Goal: Transaction & Acquisition: Purchase product/service

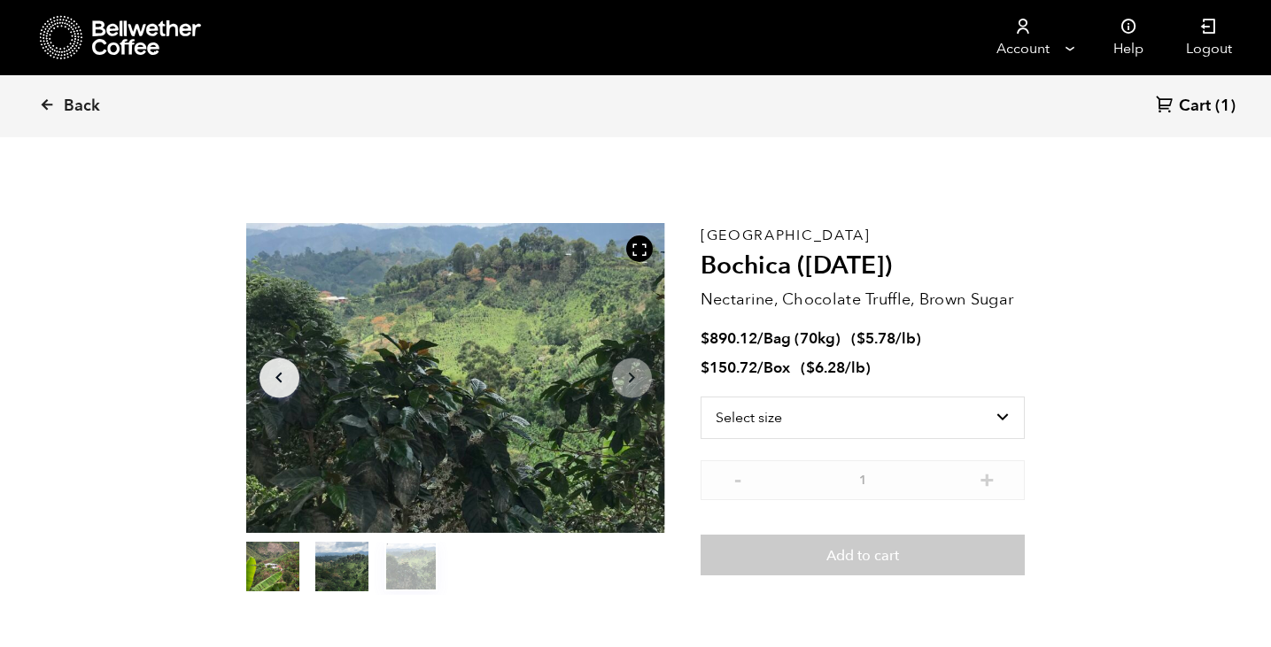
scroll to position [770, 758]
click at [762, 420] on select "Select size Bag (70kg) (154 lbs) Box (24 lbs)" at bounding box center [862, 419] width 325 height 42
select select "bag"
click at [700, 398] on select "Select size Bag (70kg) (154 lbs) Box (24 lbs)" at bounding box center [862, 419] width 325 height 42
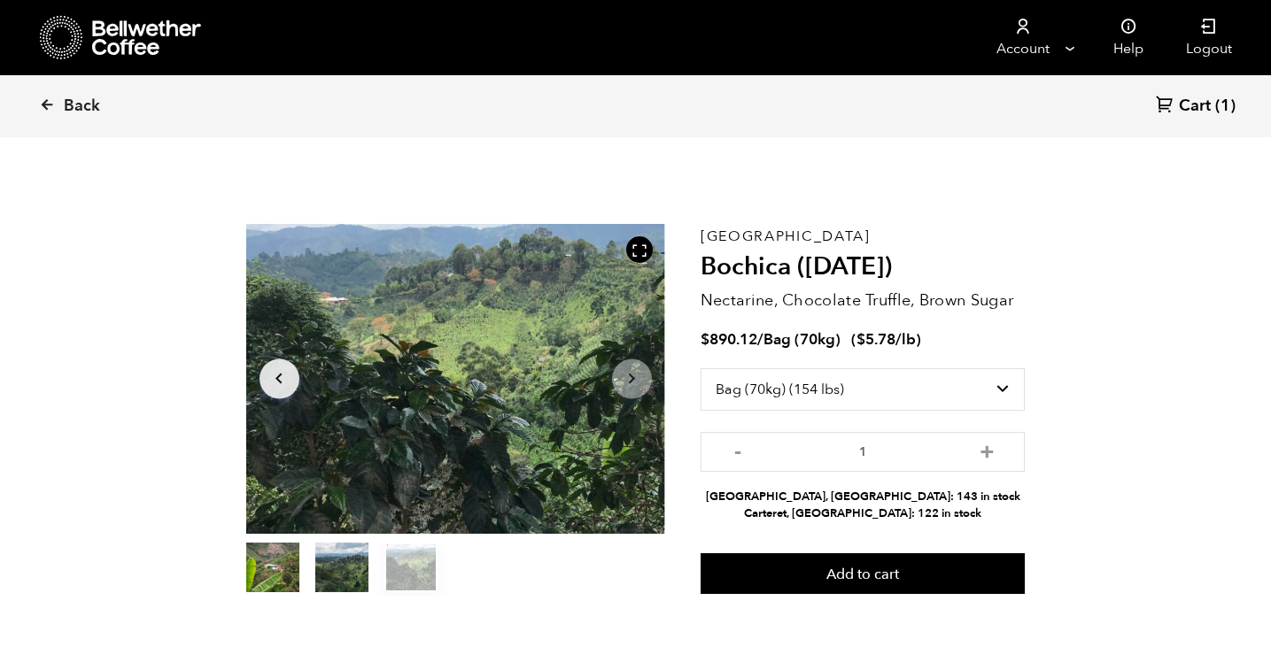
drag, startPoint x: 931, startPoint y: 515, endPoint x: 782, endPoint y: 529, distance: 150.3
click at [782, 529] on div "Colombia Bochica ([DATE]) Nectarine, Chocolate Truffle, Brown Sugar $ 890.12 / …" at bounding box center [862, 410] width 325 height 372
click at [985, 455] on button "+" at bounding box center [987, 450] width 22 height 18
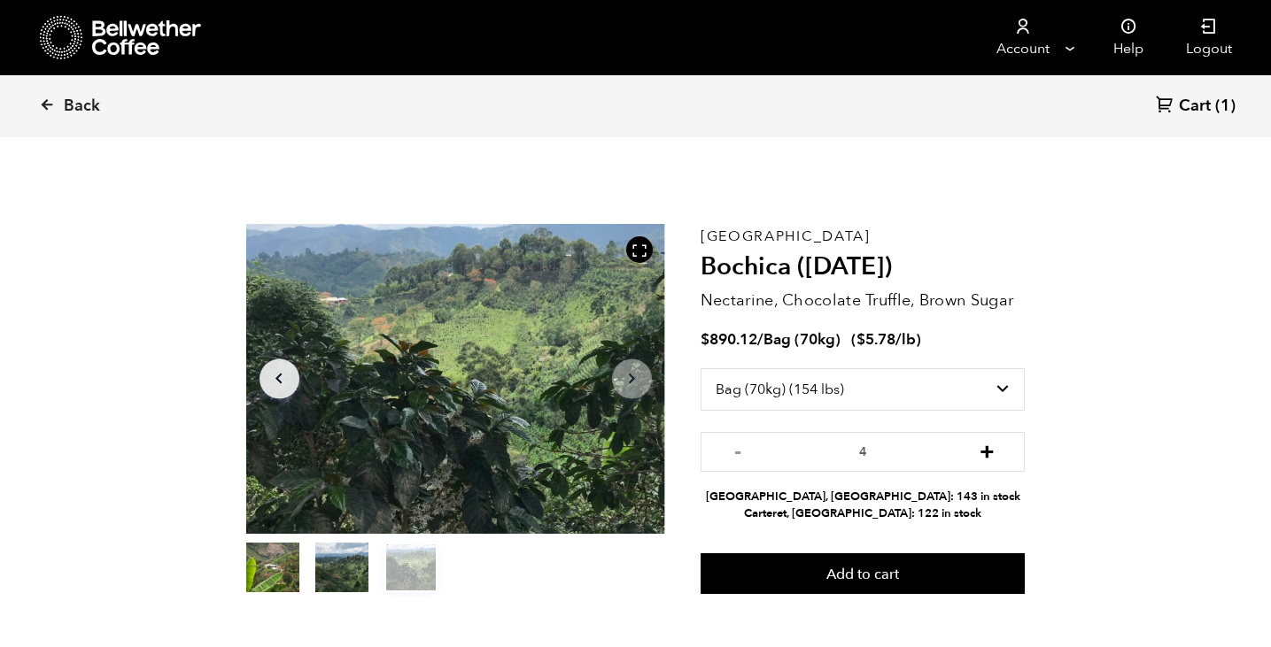
click at [985, 455] on button "+" at bounding box center [987, 450] width 22 height 18
type input "6"
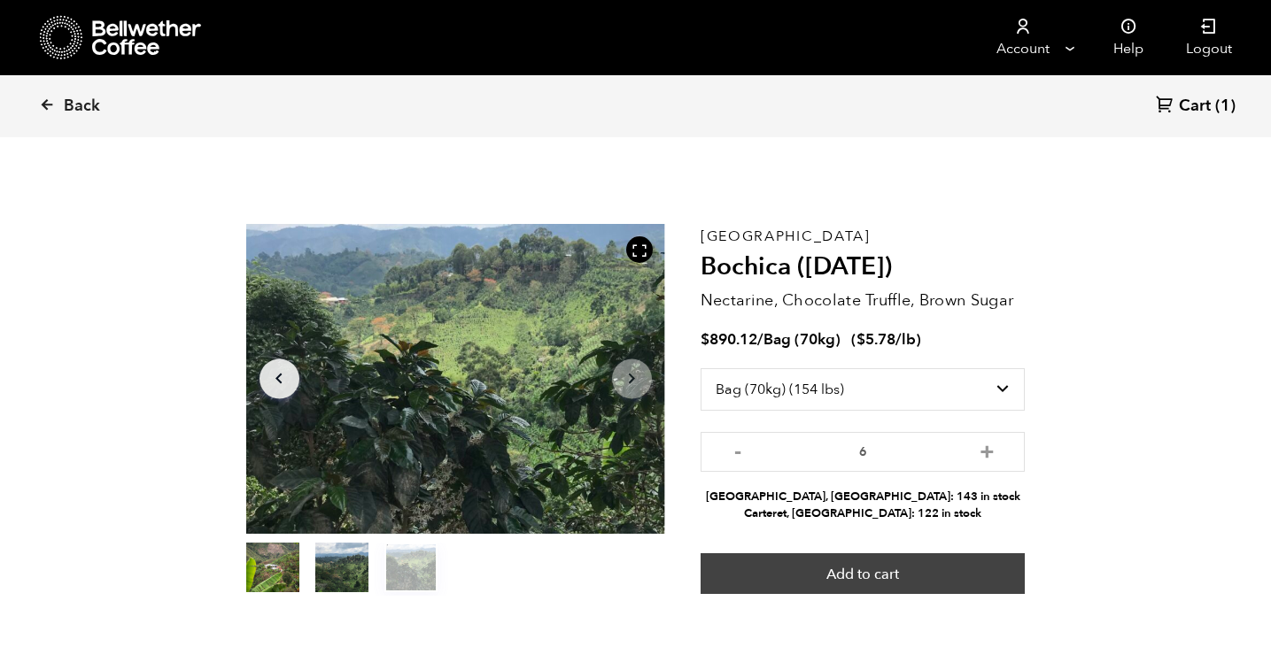
click at [877, 578] on button "Add to cart" at bounding box center [862, 573] width 325 height 41
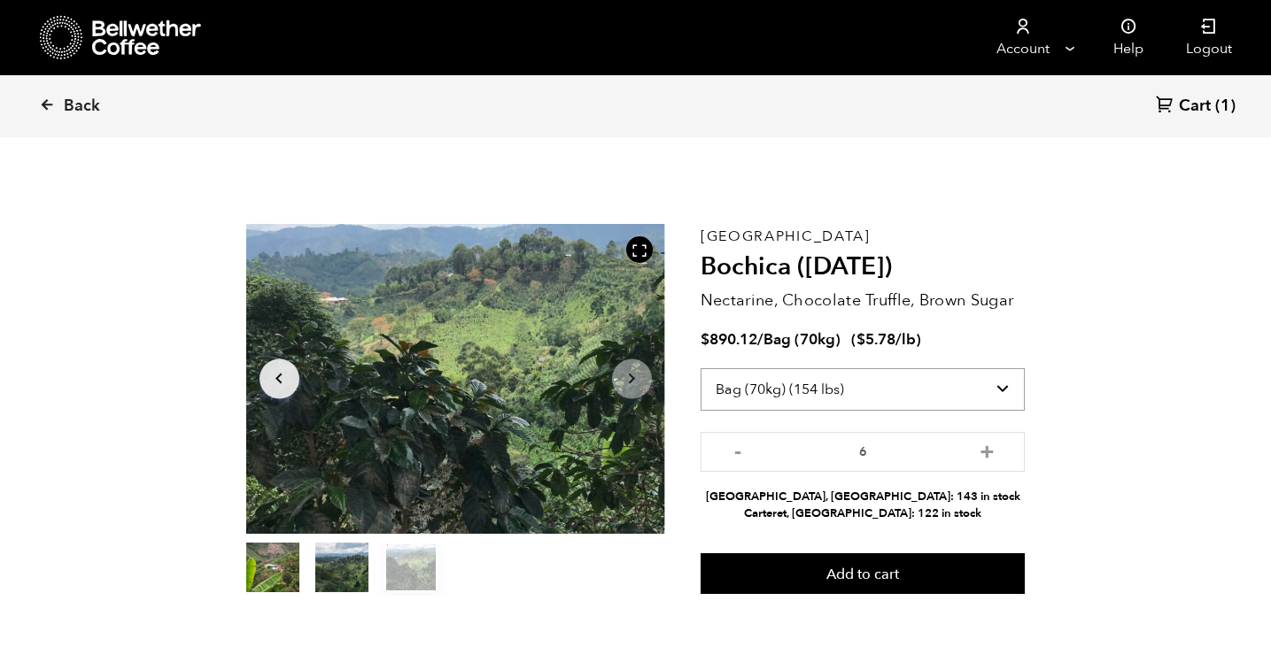
click at [1001, 390] on select "Select size Bag (70kg) (154 lbs) Box (24 lbs)" at bounding box center [862, 389] width 325 height 42
